Goal: Find specific page/section: Find specific page/section

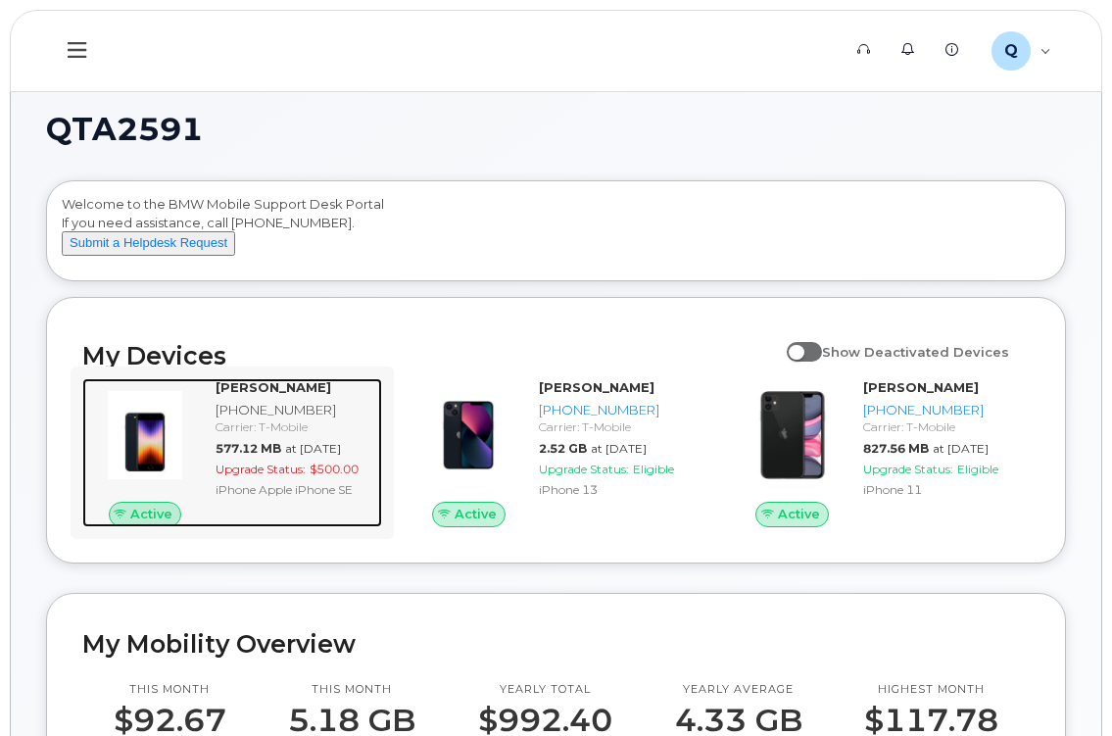
click at [293, 456] on span "at Sep 01, 2025" at bounding box center [313, 448] width 56 height 15
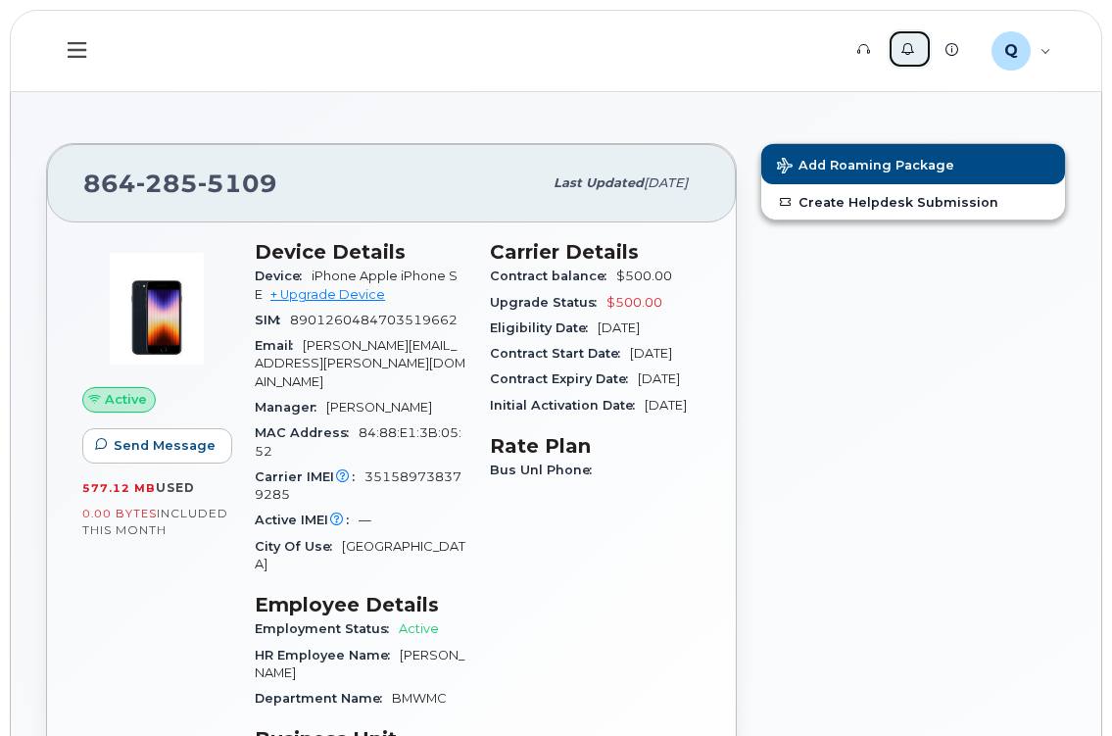
click at [915, 47] on link "Alerts" at bounding box center [910, 48] width 44 height 39
click at [1049, 52] on div "Q QTA2591 Employee" at bounding box center [1021, 50] width 87 height 39
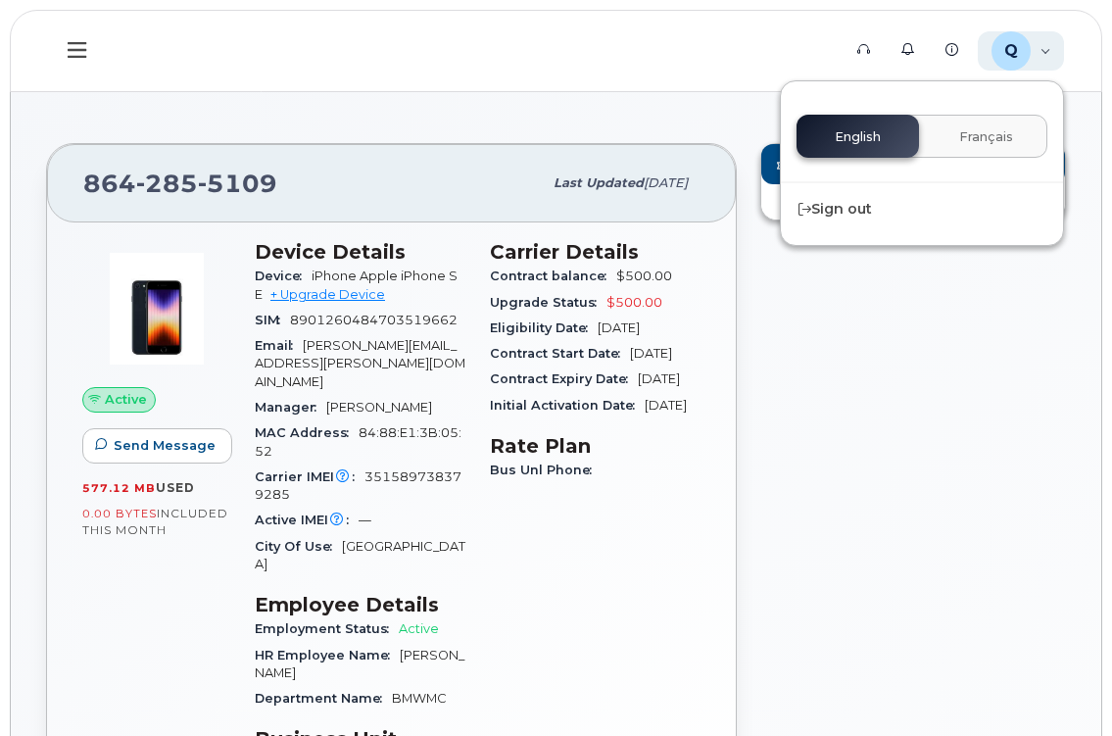
click at [1049, 52] on div "Q QTA2591 Employee" at bounding box center [1021, 50] width 87 height 39
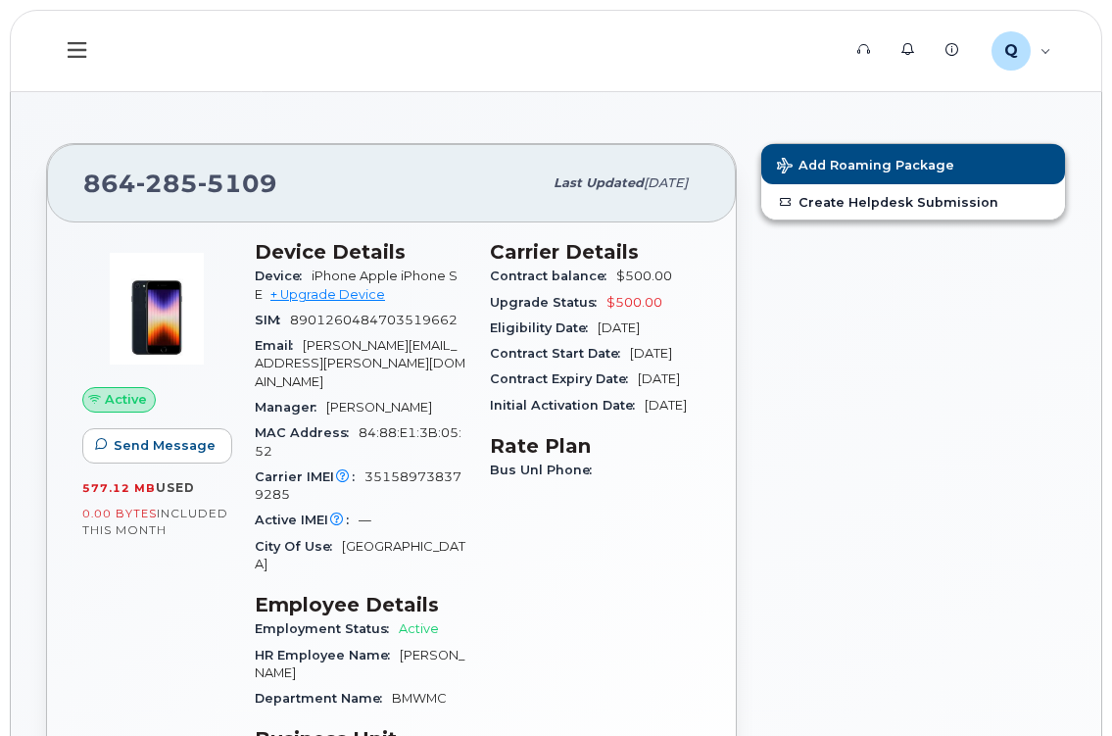
click at [83, 50] on icon at bounding box center [77, 50] width 19 height 16
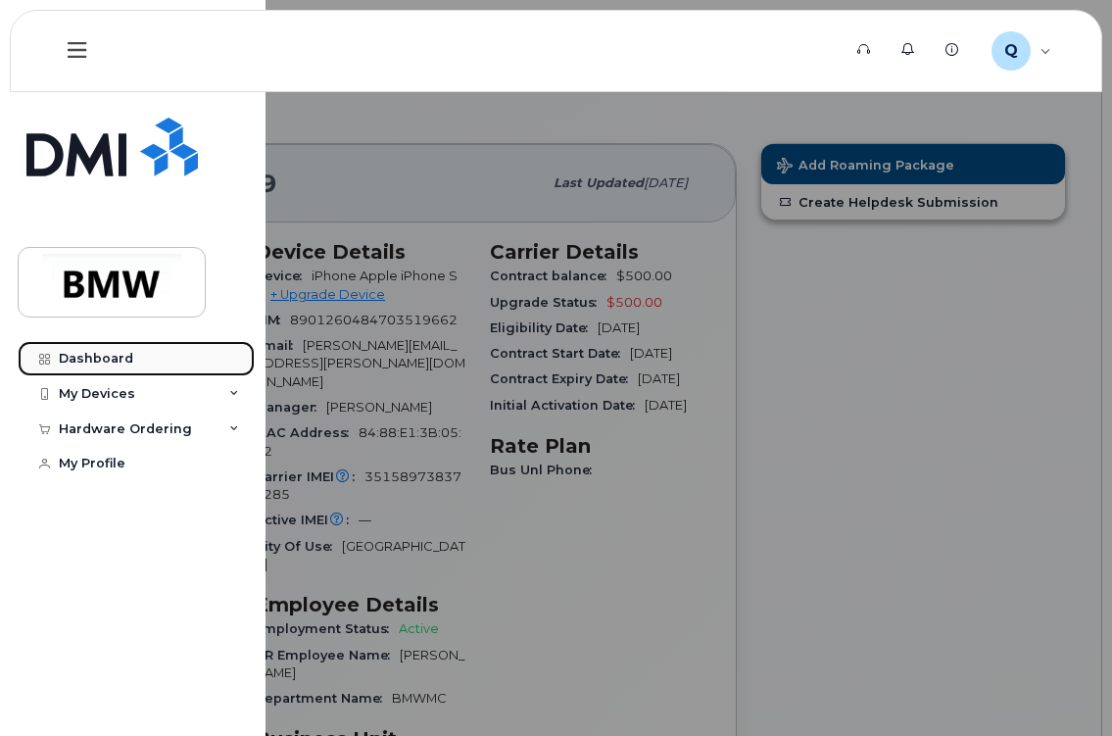
click at [114, 354] on div "Dashboard" at bounding box center [96, 359] width 74 height 16
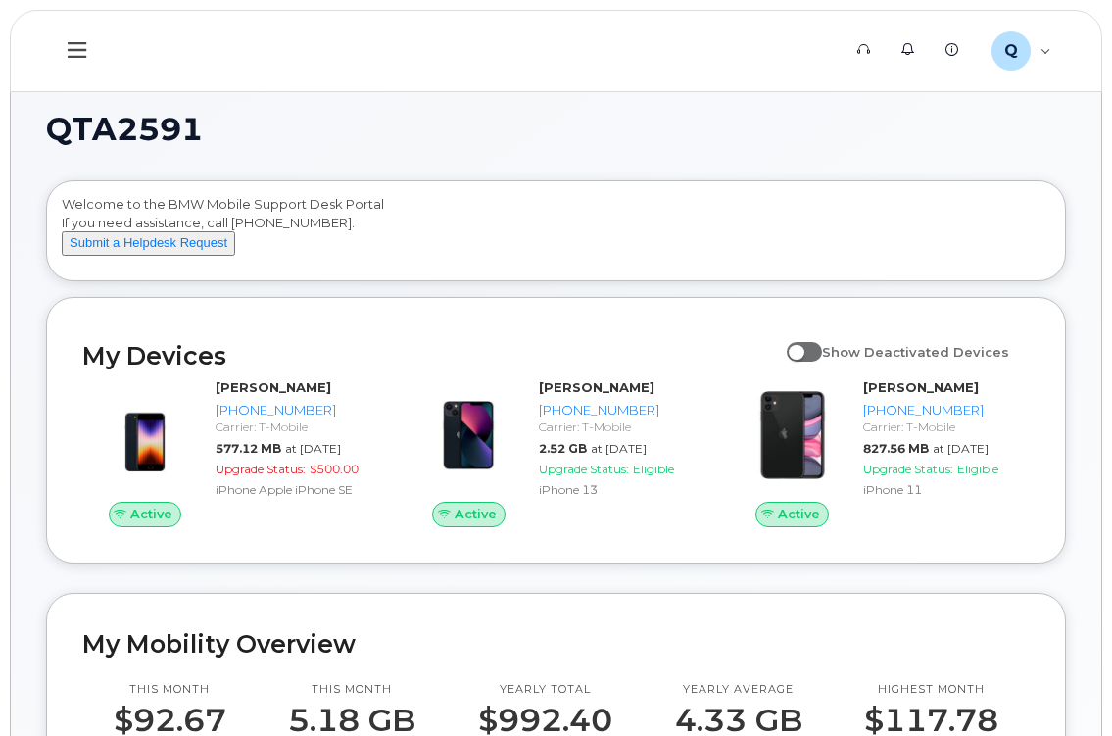
click at [267, 201] on div "Welcome to the BMW Mobile Support Desk Portal If you need assistance, call 800-…" at bounding box center [556, 234] width 988 height 78
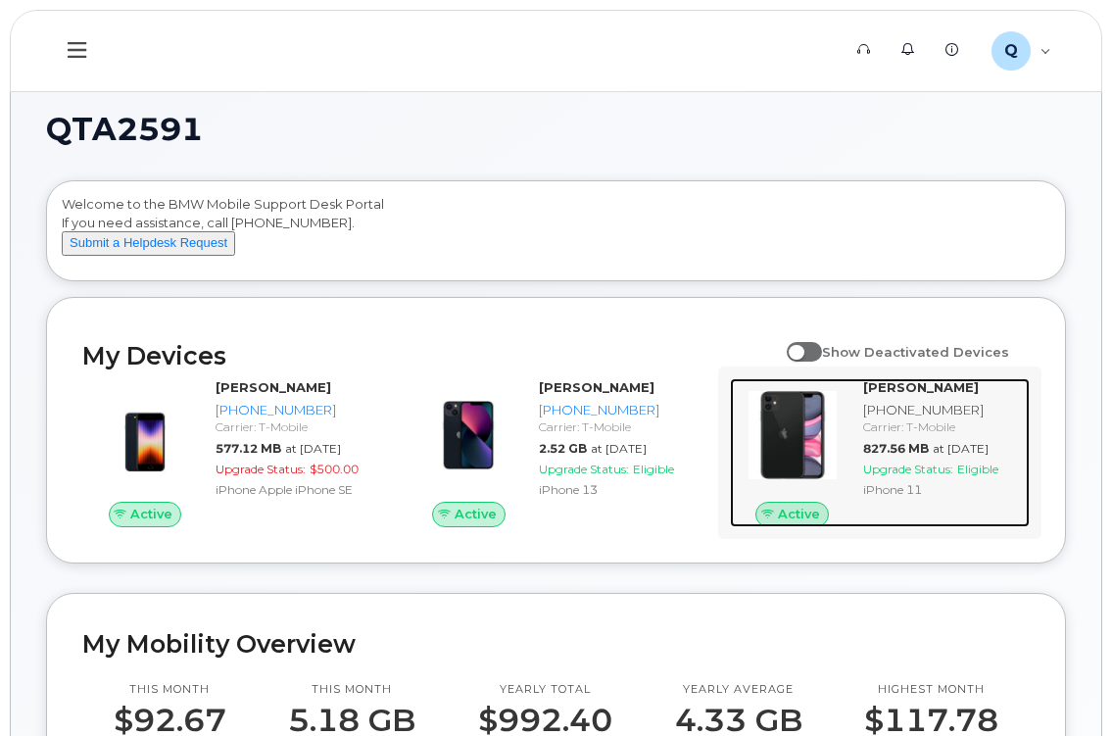
click at [900, 395] on strong "[PERSON_NAME]" at bounding box center [921, 387] width 116 height 16
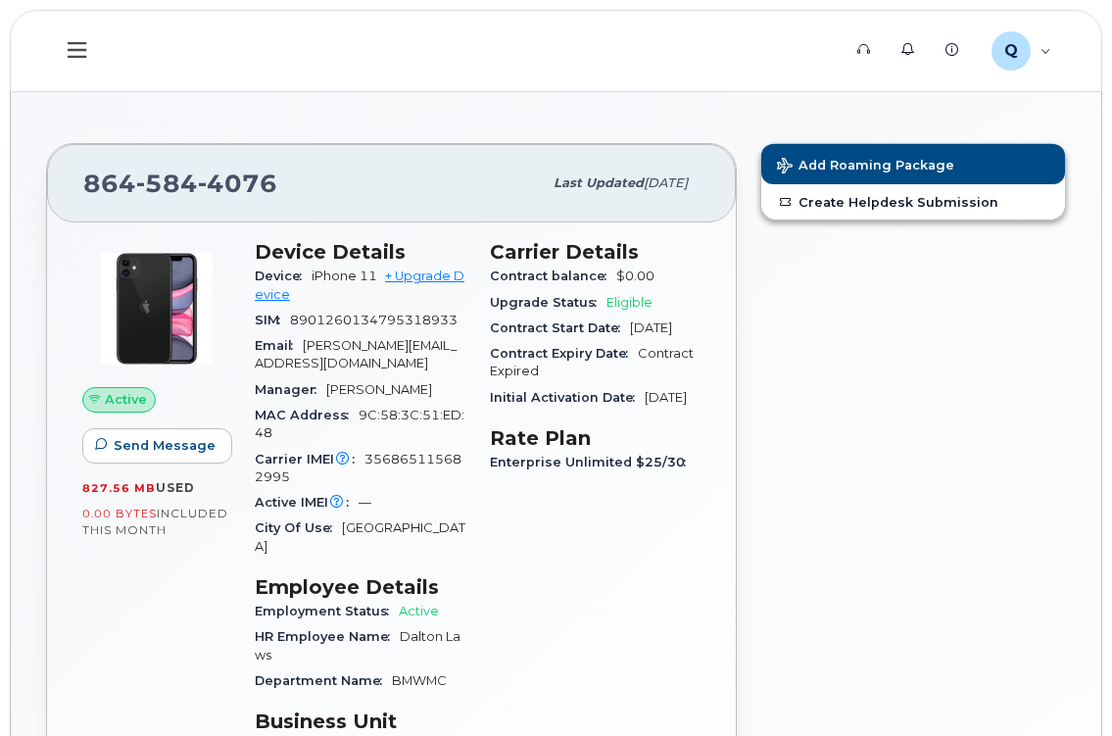
click at [72, 54] on icon at bounding box center [77, 50] width 19 height 22
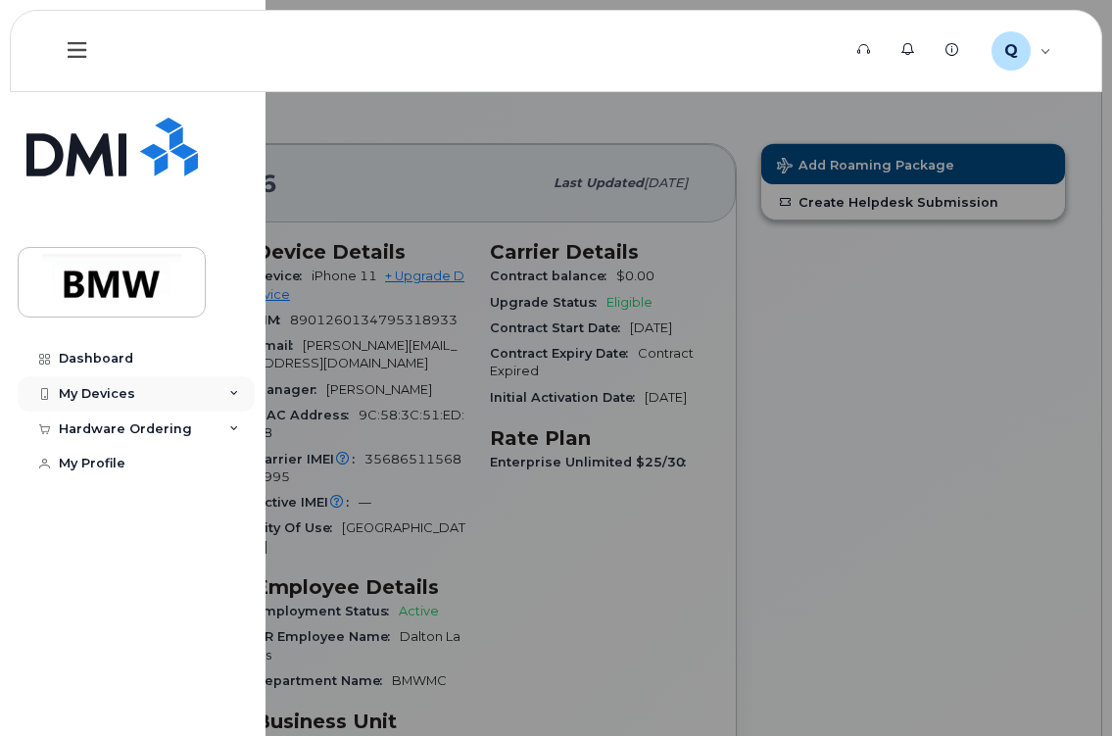
click at [122, 383] on div "My Devices" at bounding box center [136, 393] width 237 height 35
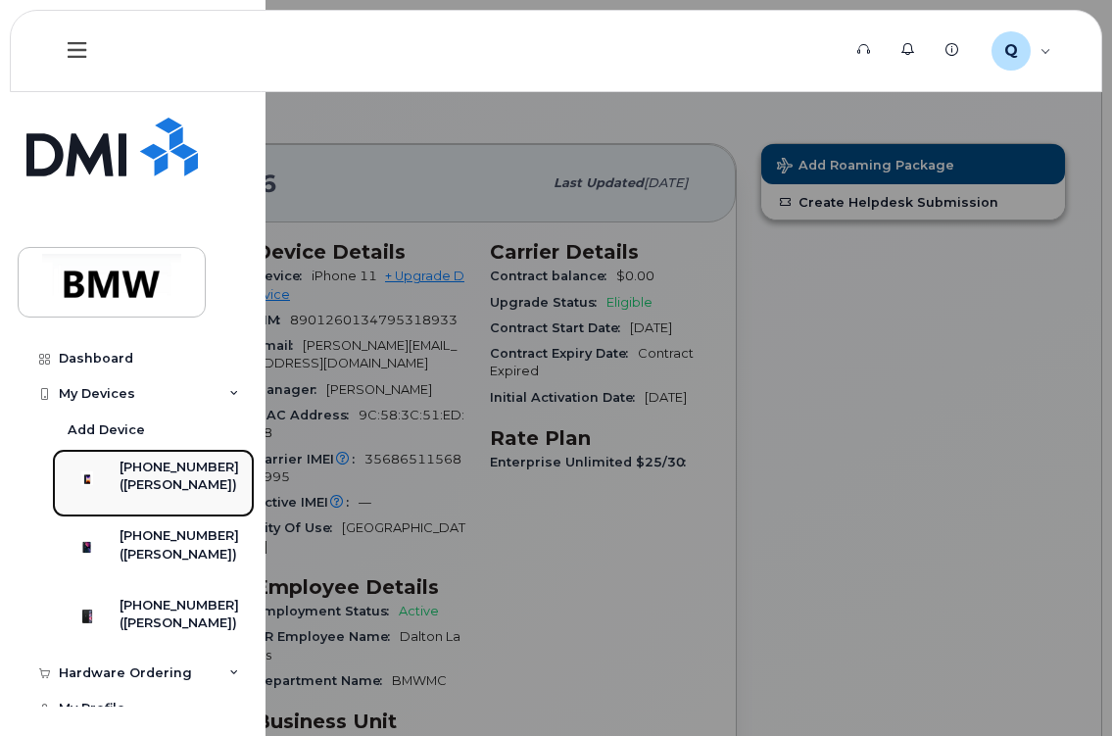
click at [168, 476] on div "[PHONE_NUMBER]" at bounding box center [180, 467] width 120 height 18
